Goal: Task Accomplishment & Management: Complete application form

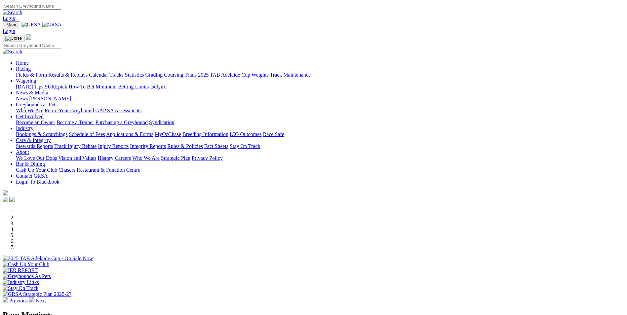
click at [47, 72] on link "Fields & Form" at bounding box center [31, 75] width 31 height 6
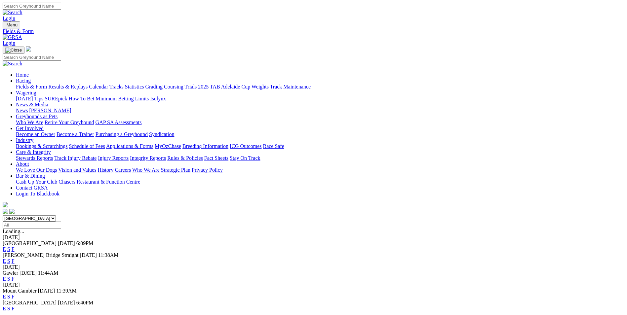
click at [15, 306] on link "F" at bounding box center [13, 309] width 3 height 6
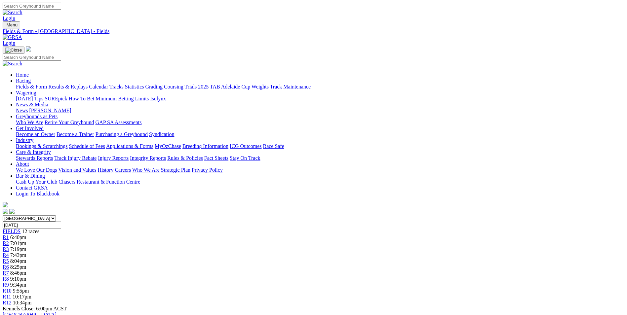
click at [508, 300] on div "R12 10:34pm" at bounding box center [314, 303] width 622 height 6
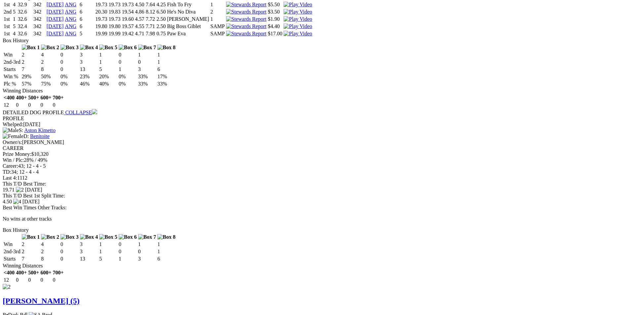
scroll to position [397, 0]
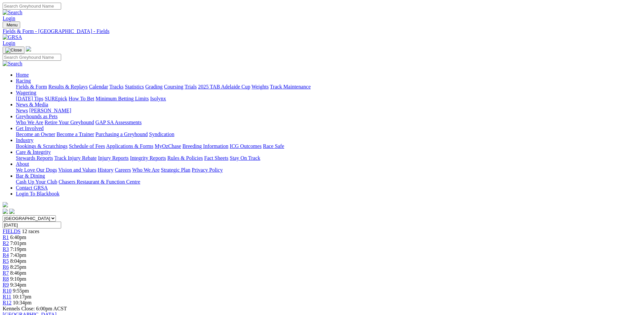
click at [67, 143] on link "Bookings & Scratchings" at bounding box center [42, 146] width 52 height 6
